Goal: Information Seeking & Learning: Learn about a topic

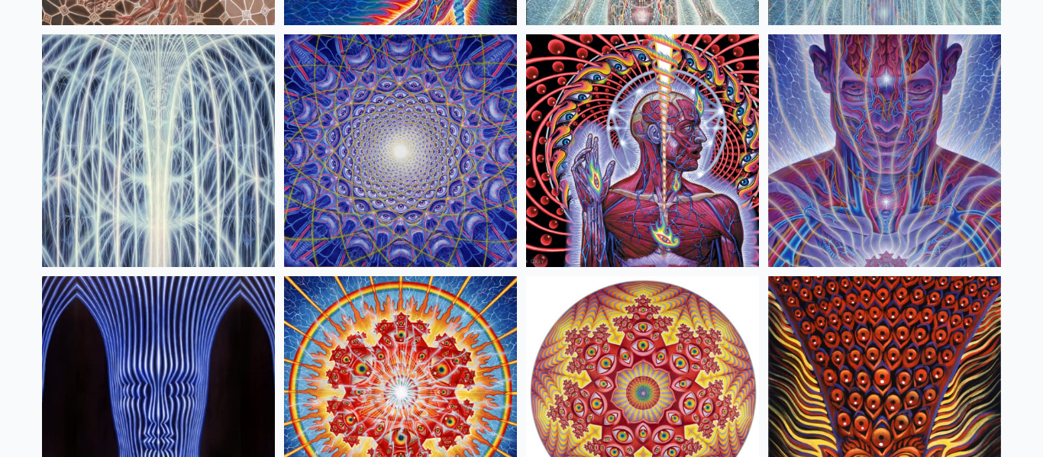
scroll to position [379, 0]
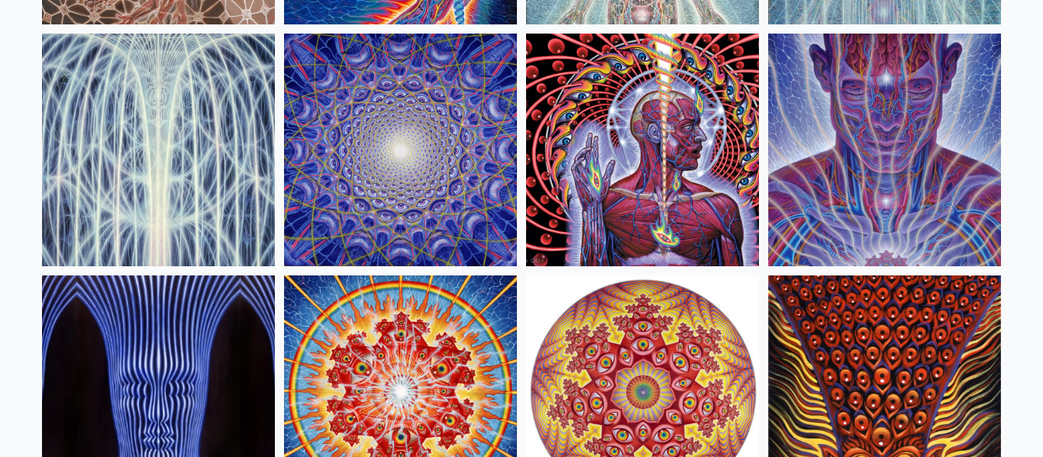
click at [707, 212] on img at bounding box center [642, 150] width 233 height 233
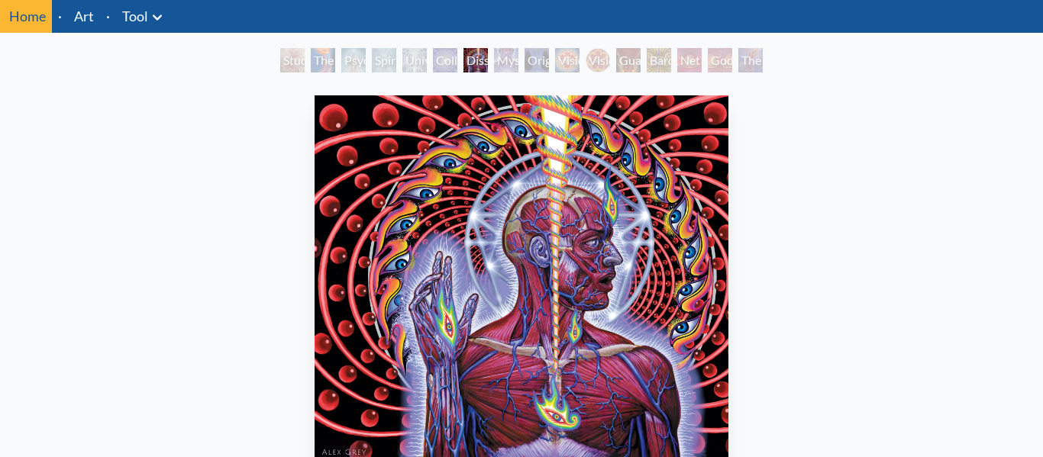
scroll to position [57, 0]
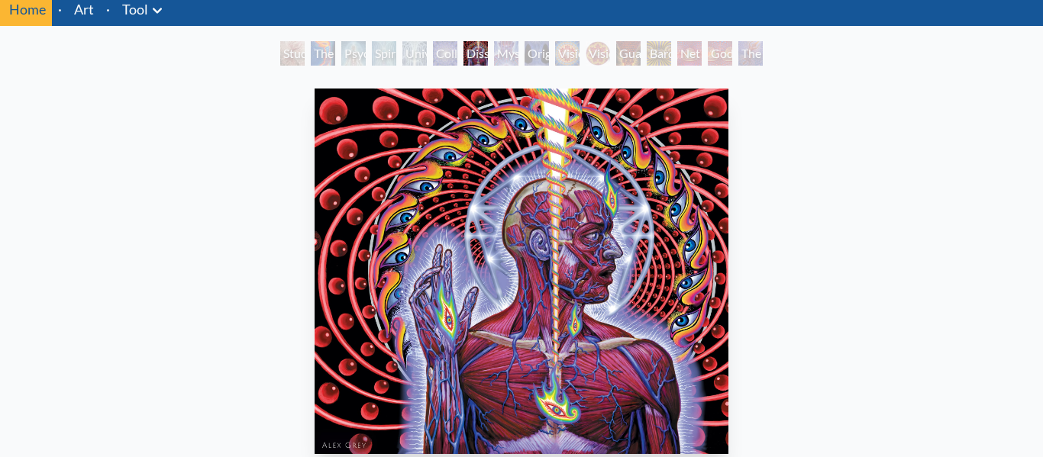
click at [707, 212] on img "7 / 16" at bounding box center [521, 272] width 413 height 366
click at [601, 265] on img "7 / 16" at bounding box center [521, 272] width 413 height 366
